Goal: Information Seeking & Learning: Learn about a topic

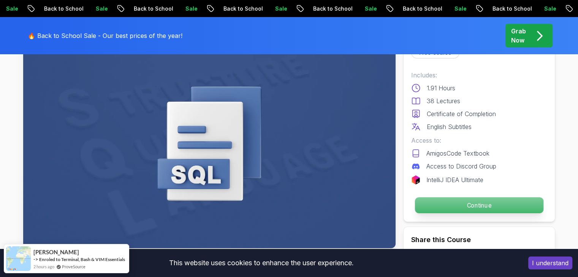
click at [439, 203] on p "Continue" at bounding box center [479, 206] width 128 height 16
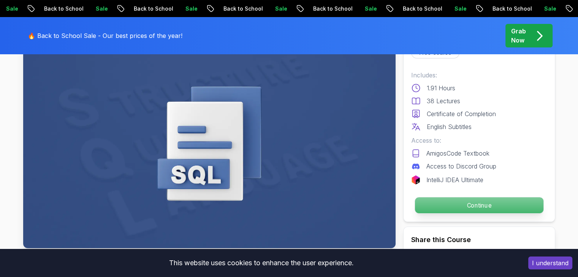
click at [439, 207] on p "Continue" at bounding box center [479, 206] width 128 height 16
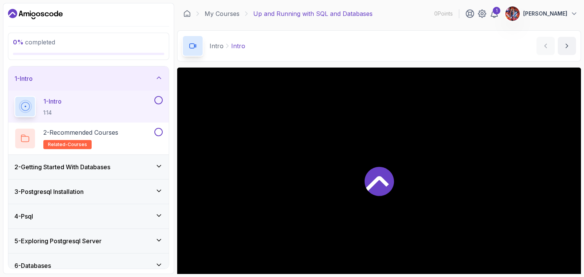
click at [374, 172] on icon at bounding box center [378, 181] width 29 height 29
click at [336, 38] on div "Intro Intro Intro by [PERSON_NAME]" at bounding box center [379, 45] width 404 height 31
click at [568, 45] on icon "next content" at bounding box center [567, 46] width 8 height 8
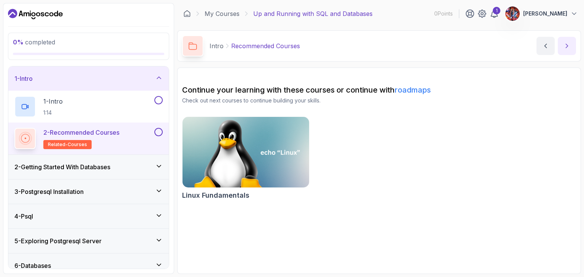
click at [567, 52] on button "next content" at bounding box center [566, 46] width 18 height 18
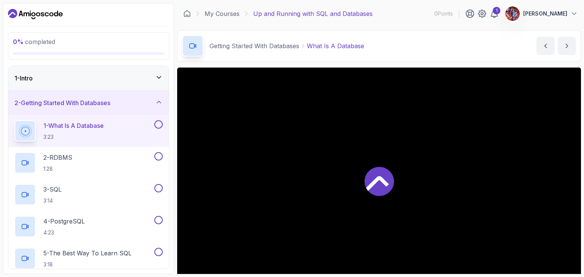
click at [378, 187] on icon at bounding box center [378, 181] width 29 height 29
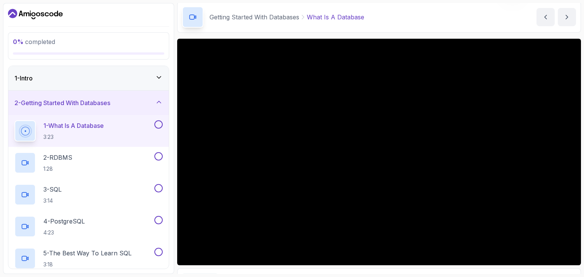
scroll to position [30, 0]
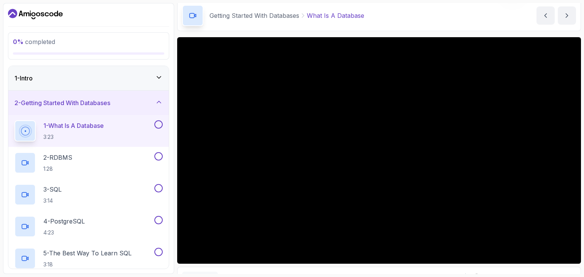
click at [161, 101] on icon at bounding box center [159, 102] width 8 height 8
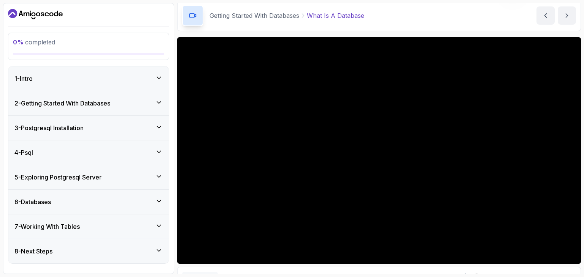
click at [136, 227] on div "7 - Working With Tables" at bounding box center [88, 226] width 148 height 9
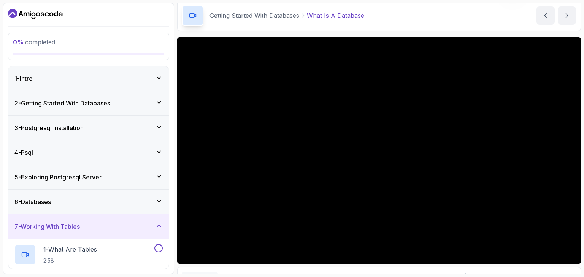
click at [153, 202] on div "6 - Databases" at bounding box center [88, 202] width 148 height 9
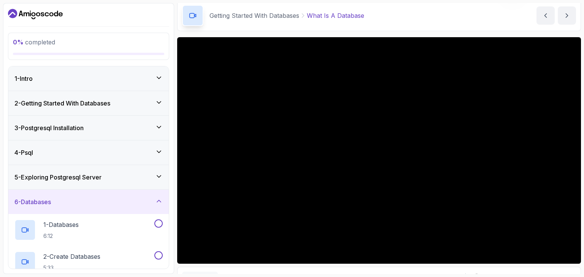
click at [147, 170] on div "5 - Exploring Postgresql Server" at bounding box center [88, 177] width 160 height 24
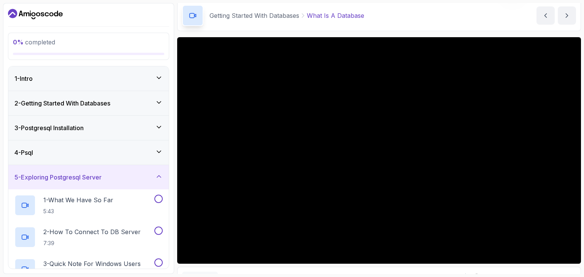
click at [142, 159] on div "4 - Psql" at bounding box center [88, 153] width 160 height 24
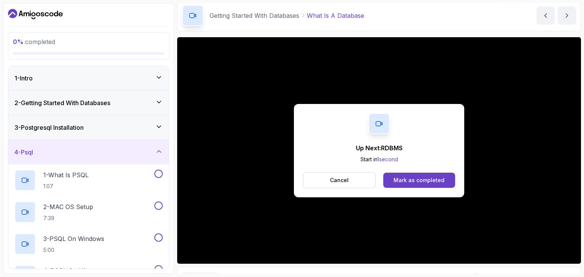
click at [161, 101] on icon at bounding box center [159, 102] width 8 height 8
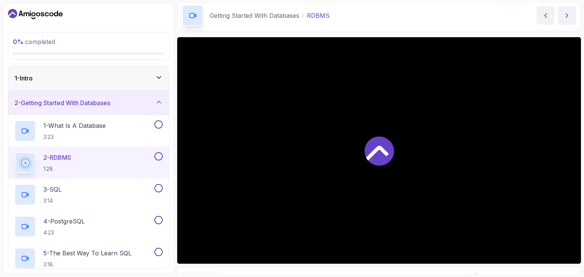
click at [125, 161] on div "2 - RDBMS 1:28" at bounding box center [83, 162] width 138 height 21
